Goal: Transaction & Acquisition: Purchase product/service

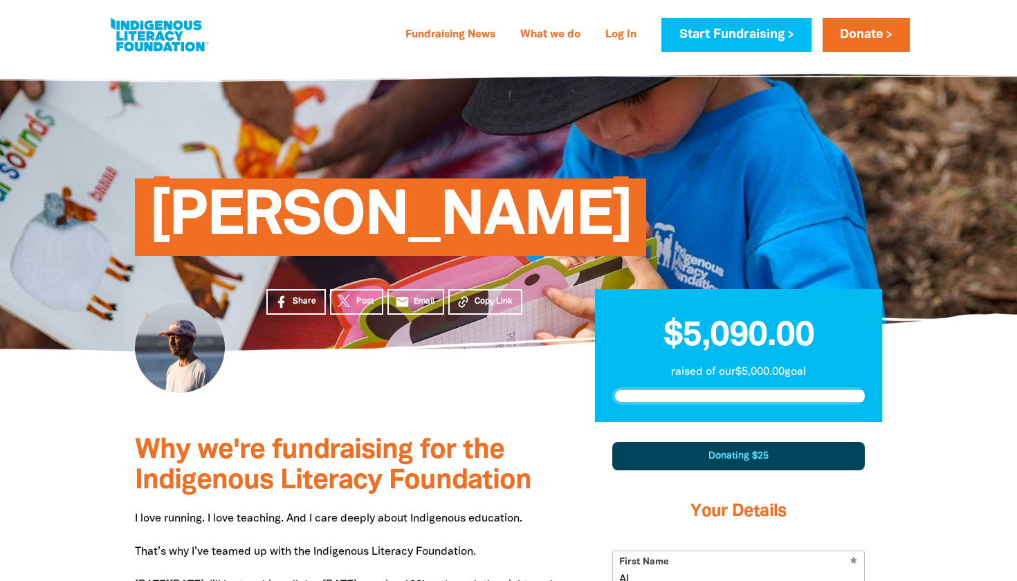
select select "AU"
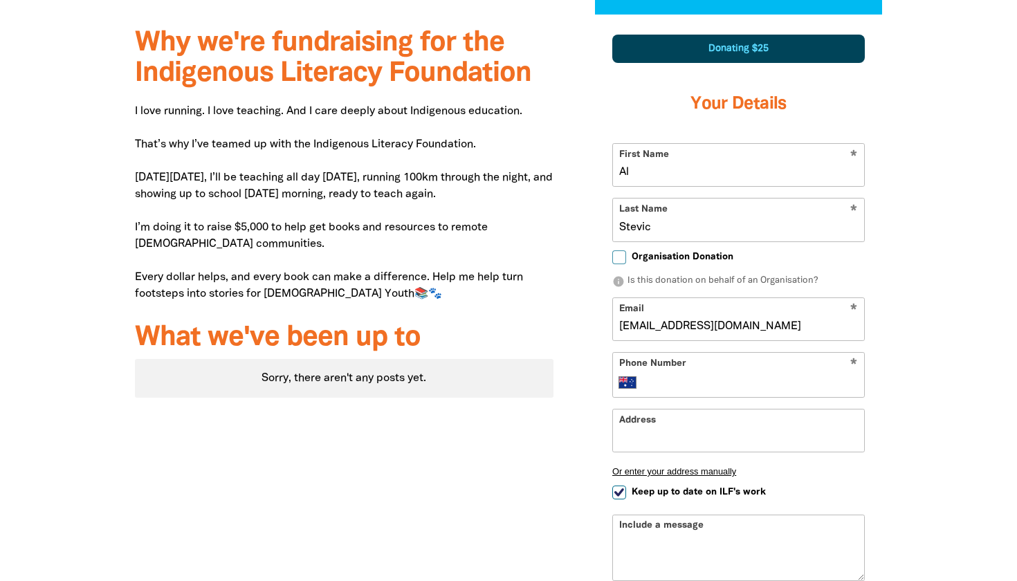
type input "ajstevic@gmail.com"
click at [659, 381] on input "Phone Number" at bounding box center [753, 382] width 212 height 17
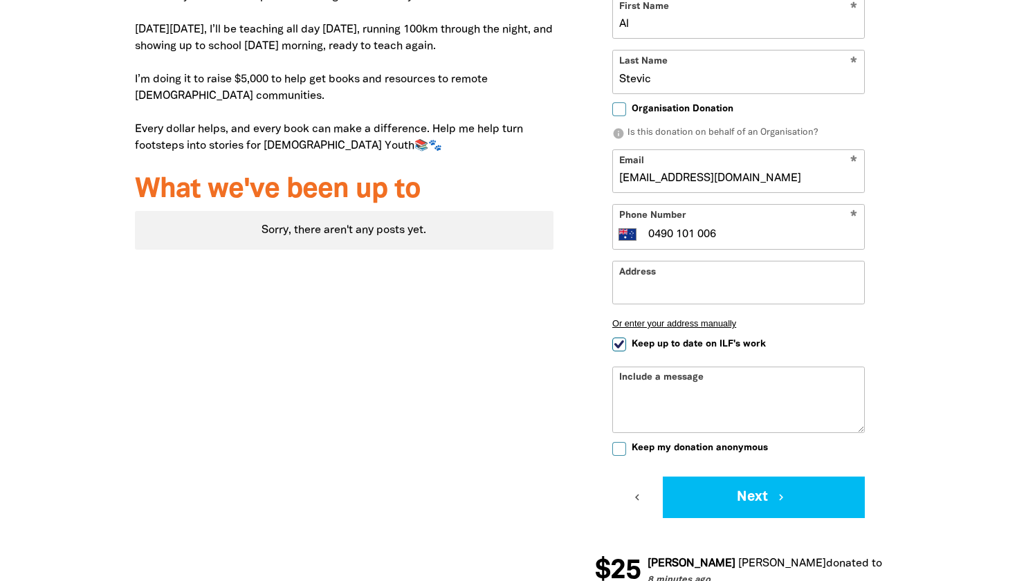
scroll to position [558, 0]
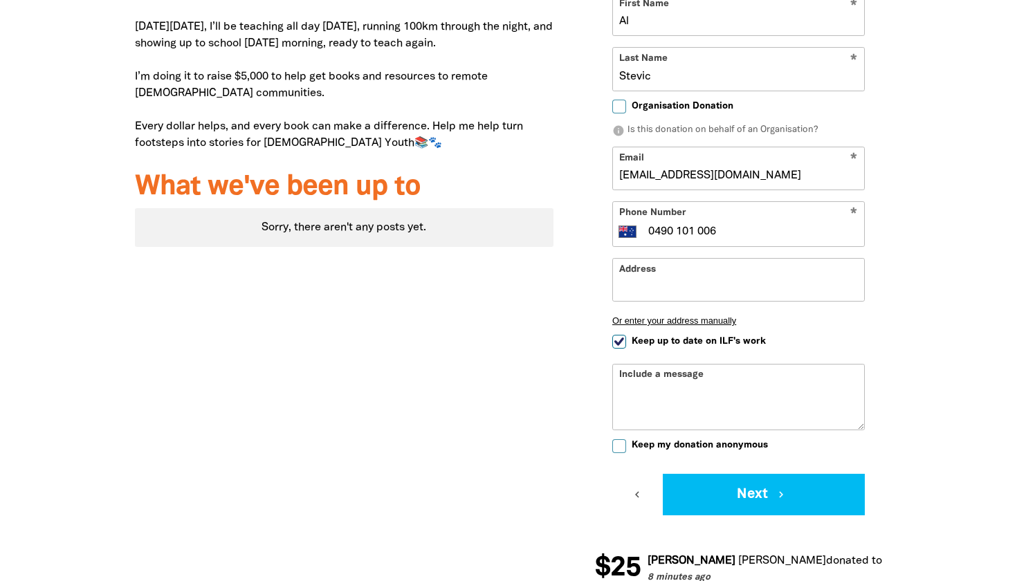
type input "0490 101 006"
click at [619, 332] on div "Address Or enter your address manually" at bounding box center [738, 297] width 253 height 79
click at [619, 337] on input "Keep up to date on ILF's work" at bounding box center [619, 342] width 14 height 14
checkbox input "false"
click at [633, 368] on div "Include a message" at bounding box center [738, 397] width 253 height 66
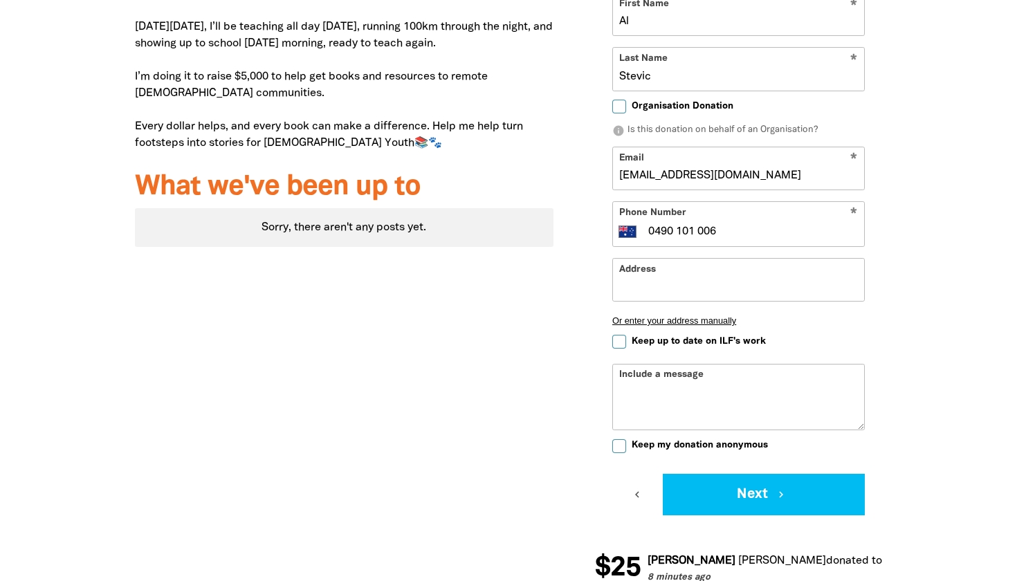
click at [638, 374] on div "Include a message" at bounding box center [738, 397] width 253 height 66
click at [690, 414] on textarea "Include a message" at bounding box center [738, 407] width 251 height 44
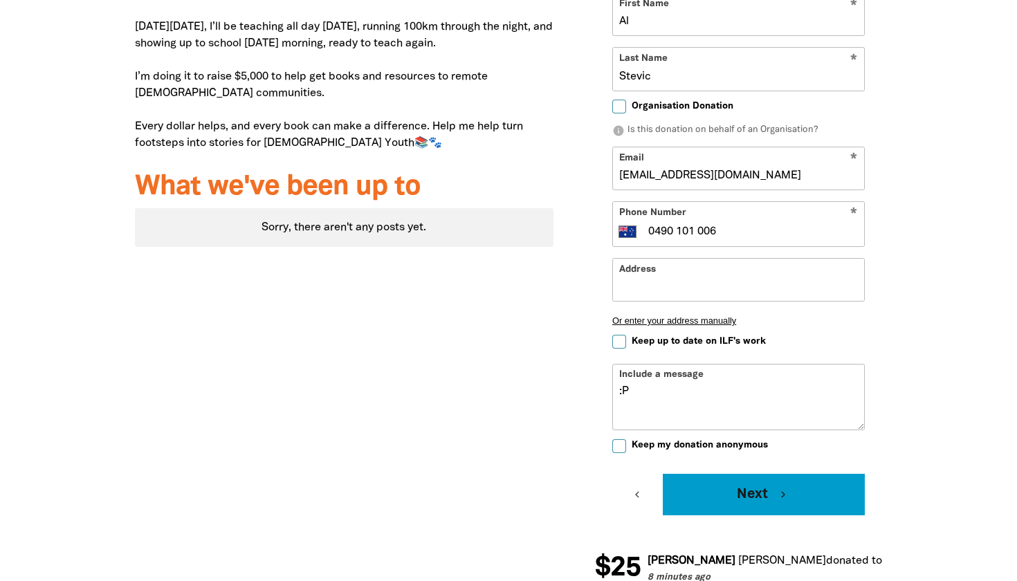
type textarea ":P"
click at [743, 497] on button "Next chevron_right" at bounding box center [764, 495] width 202 height 42
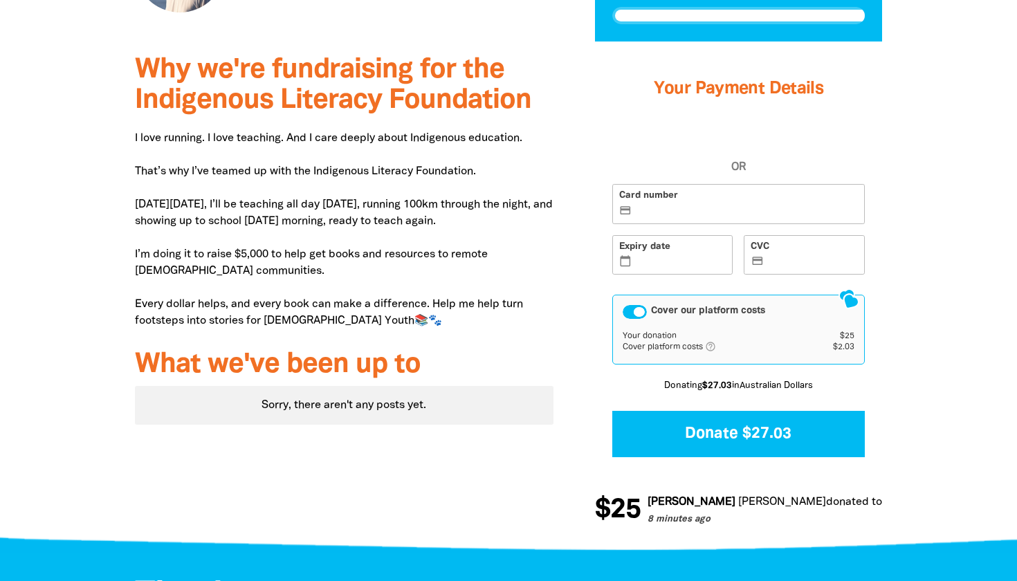
scroll to position [349, 0]
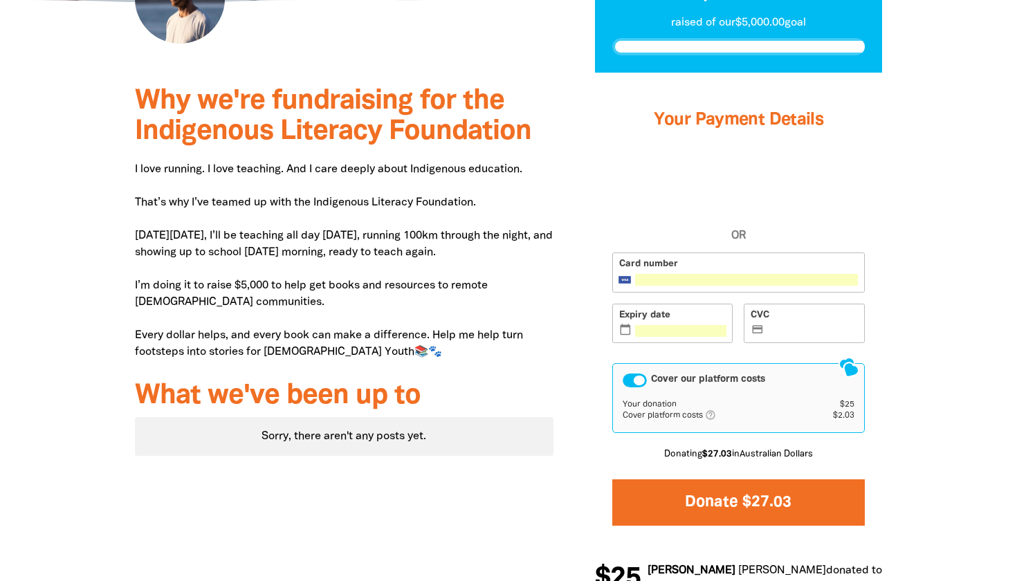
click at [701, 501] on button "Donate $27.03" at bounding box center [738, 502] width 253 height 46
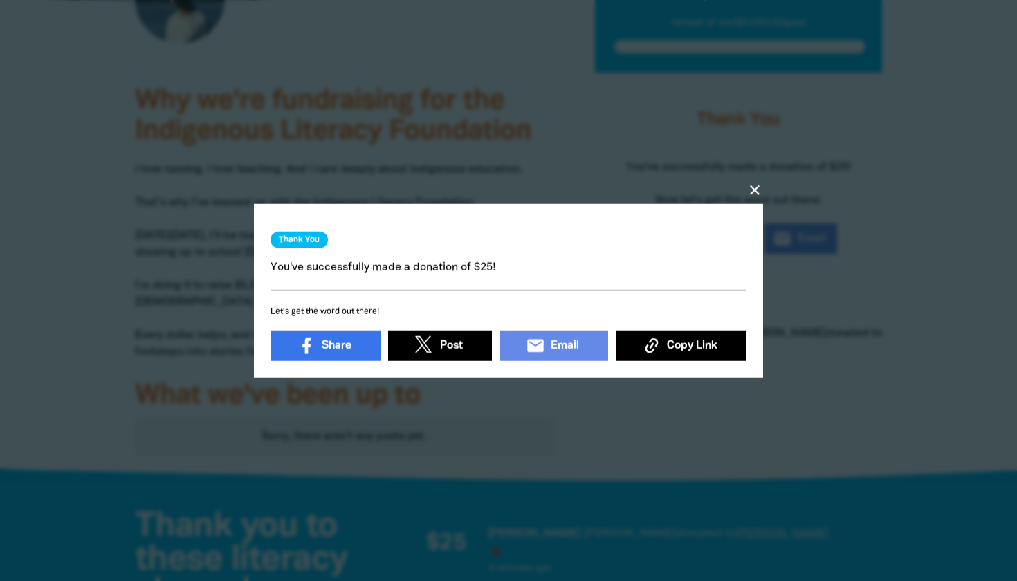
click at [755, 187] on icon "close" at bounding box center [754, 190] width 17 height 17
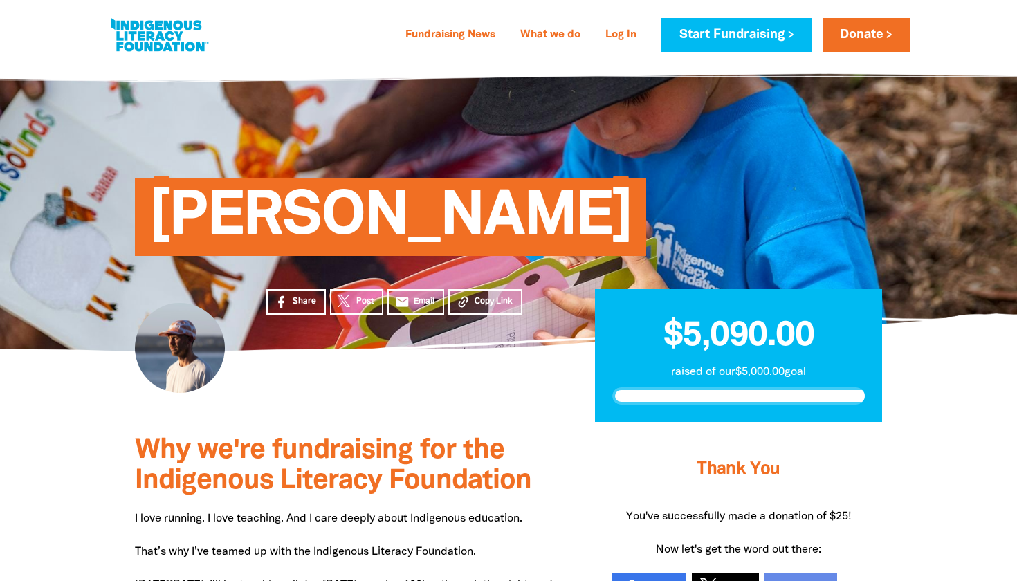
scroll to position [6, 0]
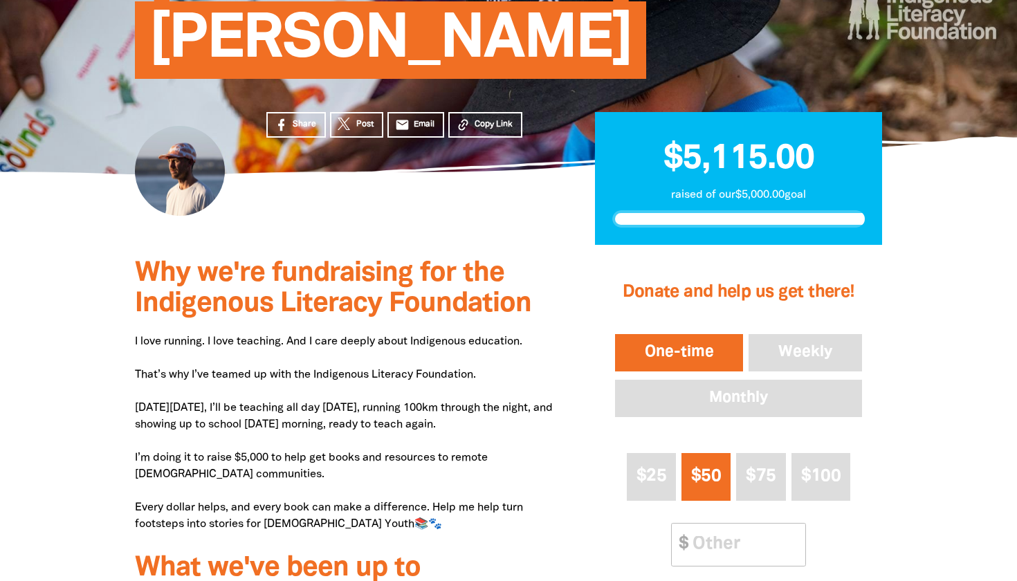
scroll to position [154, 0]
